Goal: Information Seeking & Learning: Check status

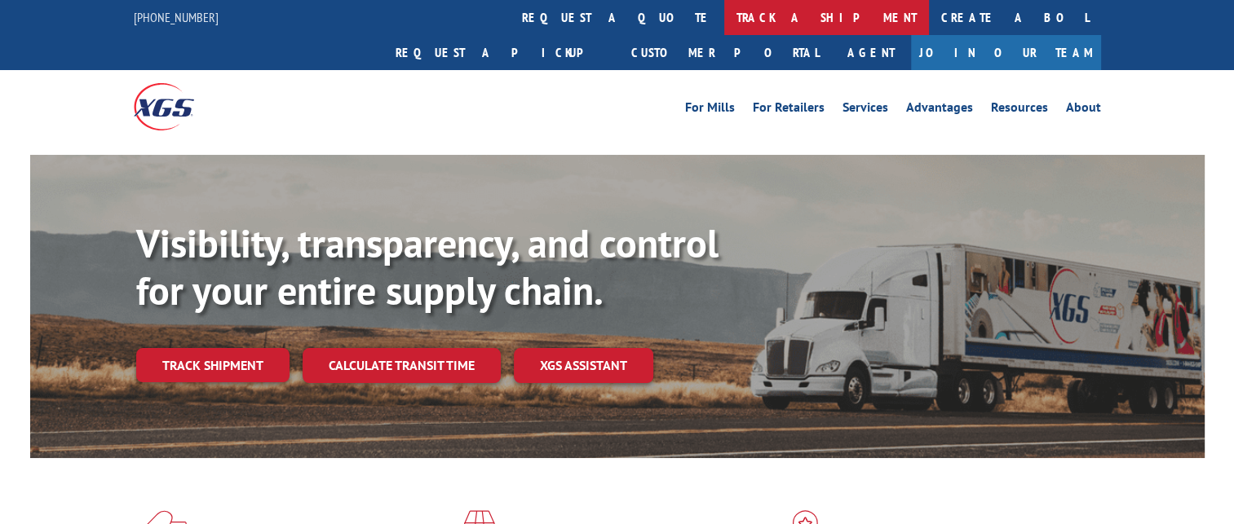
click at [724, 18] on link "track a shipment" at bounding box center [826, 17] width 205 height 35
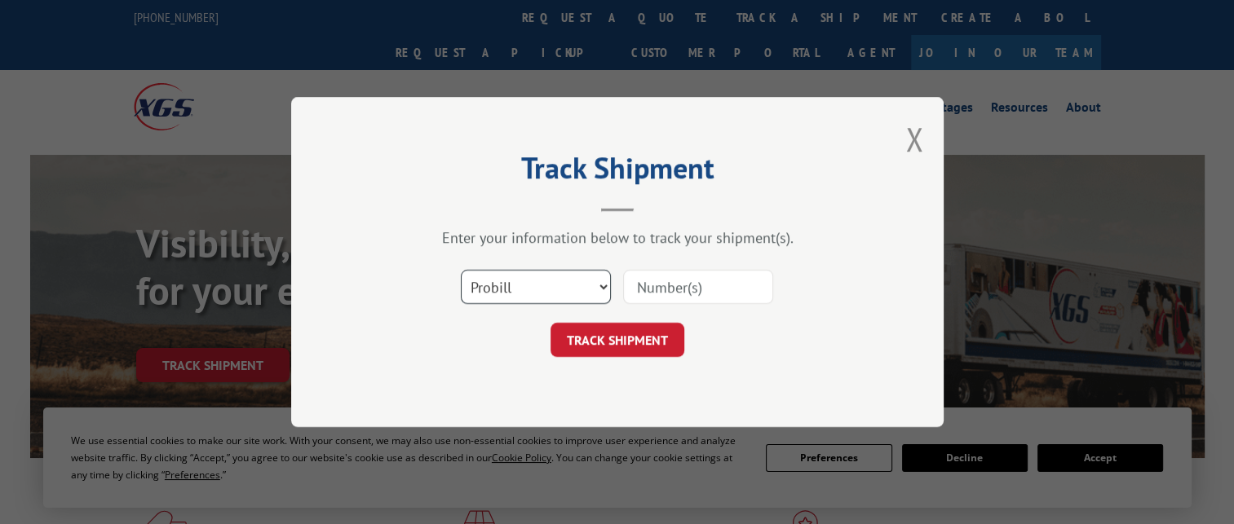
click at [559, 285] on select "Select category... Probill BOL PO" at bounding box center [536, 287] width 150 height 34
click at [668, 281] on input at bounding box center [698, 287] width 150 height 34
paste input "17323351"
type input "17323351"
click at [629, 339] on button "TRACK SHIPMENT" at bounding box center [617, 340] width 134 height 34
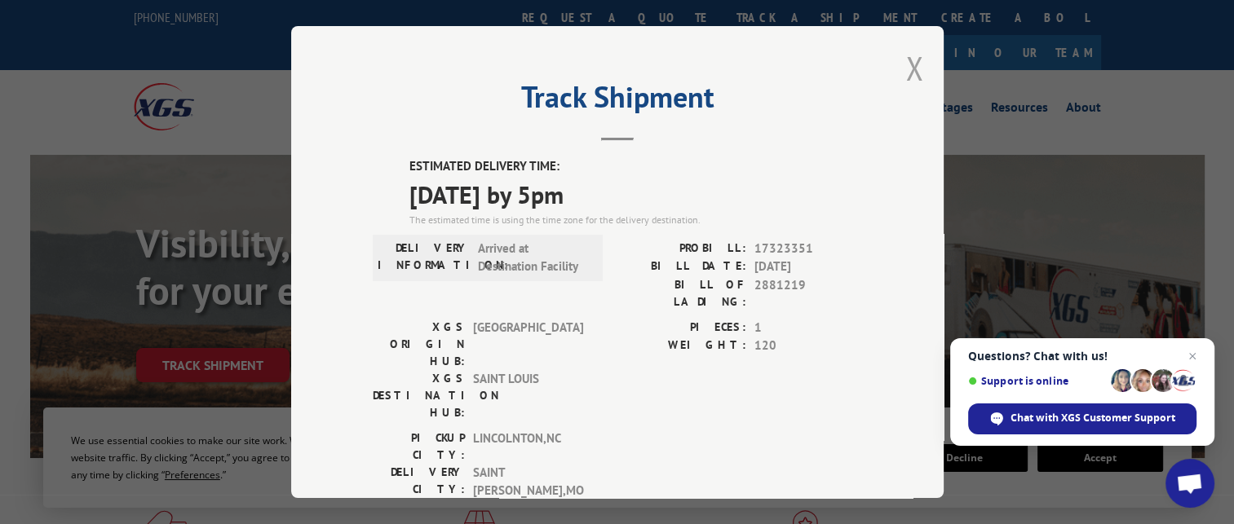
click at [907, 68] on button "Close modal" at bounding box center [914, 67] width 18 height 43
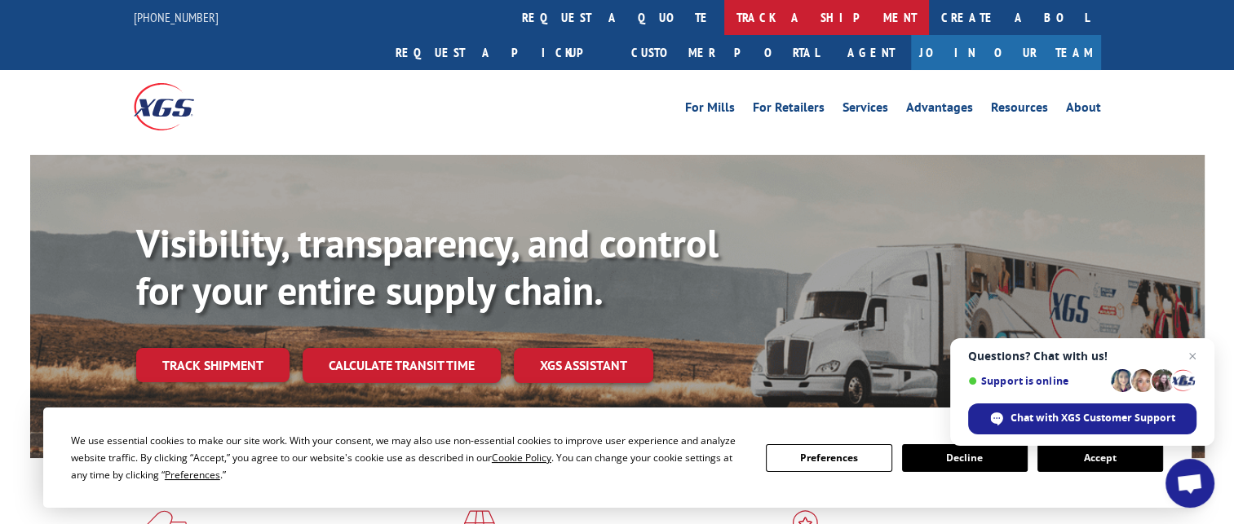
click at [724, 27] on link "track a shipment" at bounding box center [826, 17] width 205 height 35
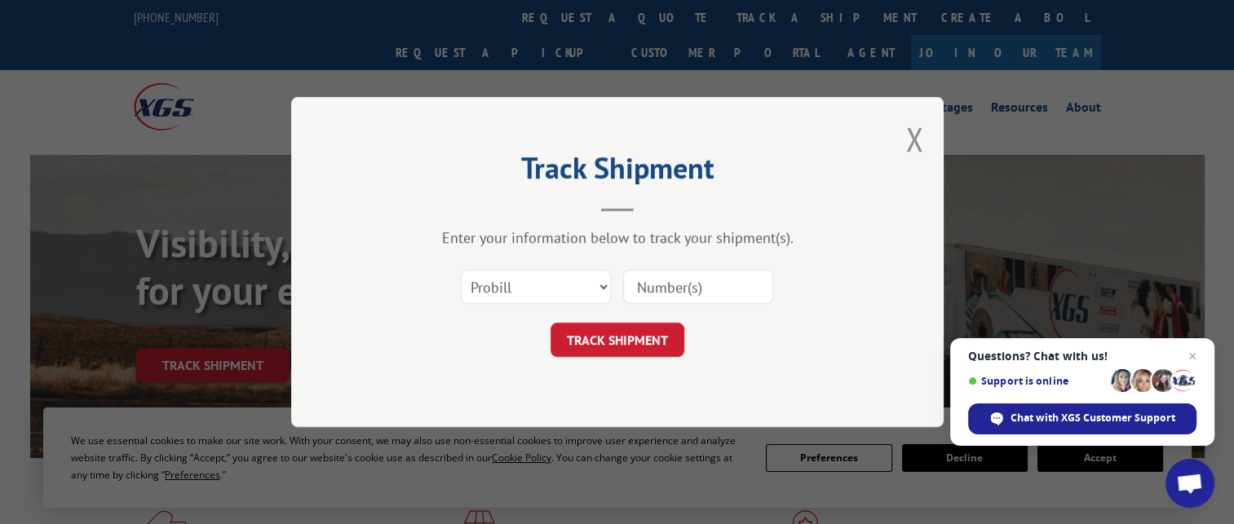
click at [706, 286] on input at bounding box center [698, 287] width 150 height 34
paste input "16998909"
type input "16998909"
click at [635, 338] on button "TRACK SHIPMENT" at bounding box center [617, 340] width 134 height 34
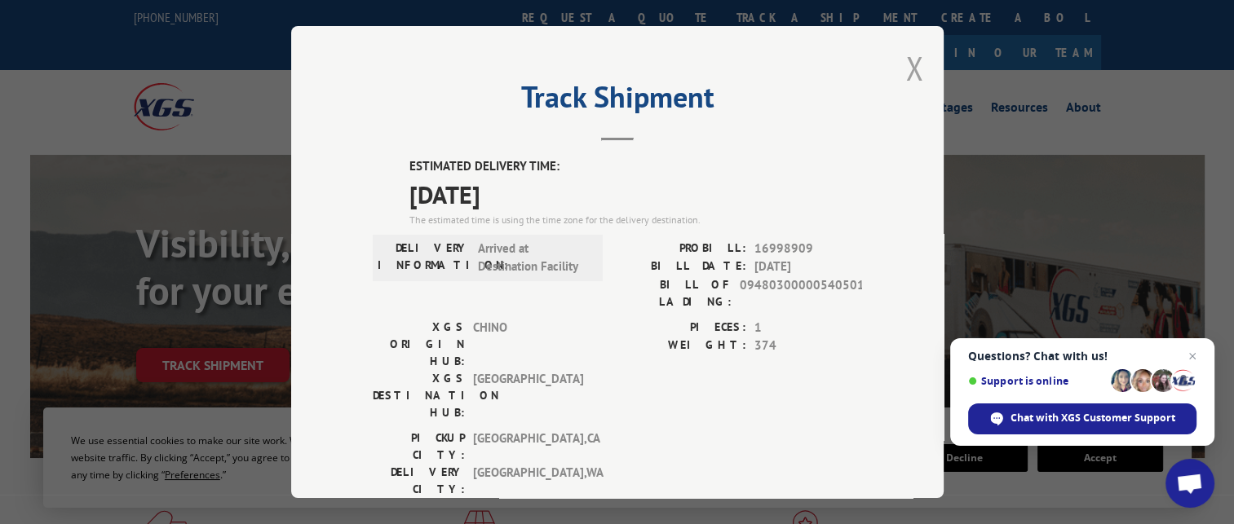
click at [905, 72] on button "Close modal" at bounding box center [914, 67] width 18 height 43
